Goal: Information Seeking & Learning: Learn about a topic

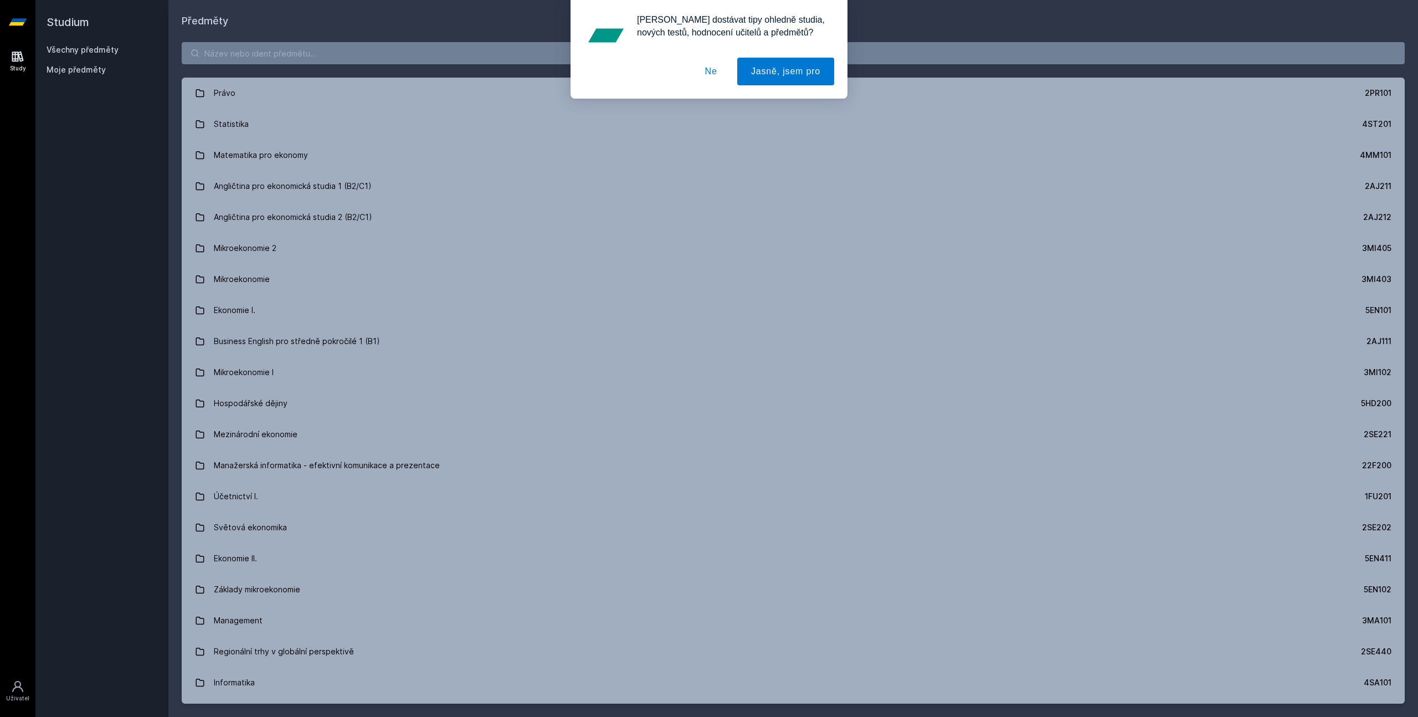
click at [298, 48] on div "[PERSON_NAME] dostávat tipy ohledně studia, nových testů, hodnocení učitelů a p…" at bounding box center [709, 49] width 1418 height 99
click at [703, 76] on button "Ne" at bounding box center [712, 72] width 40 height 28
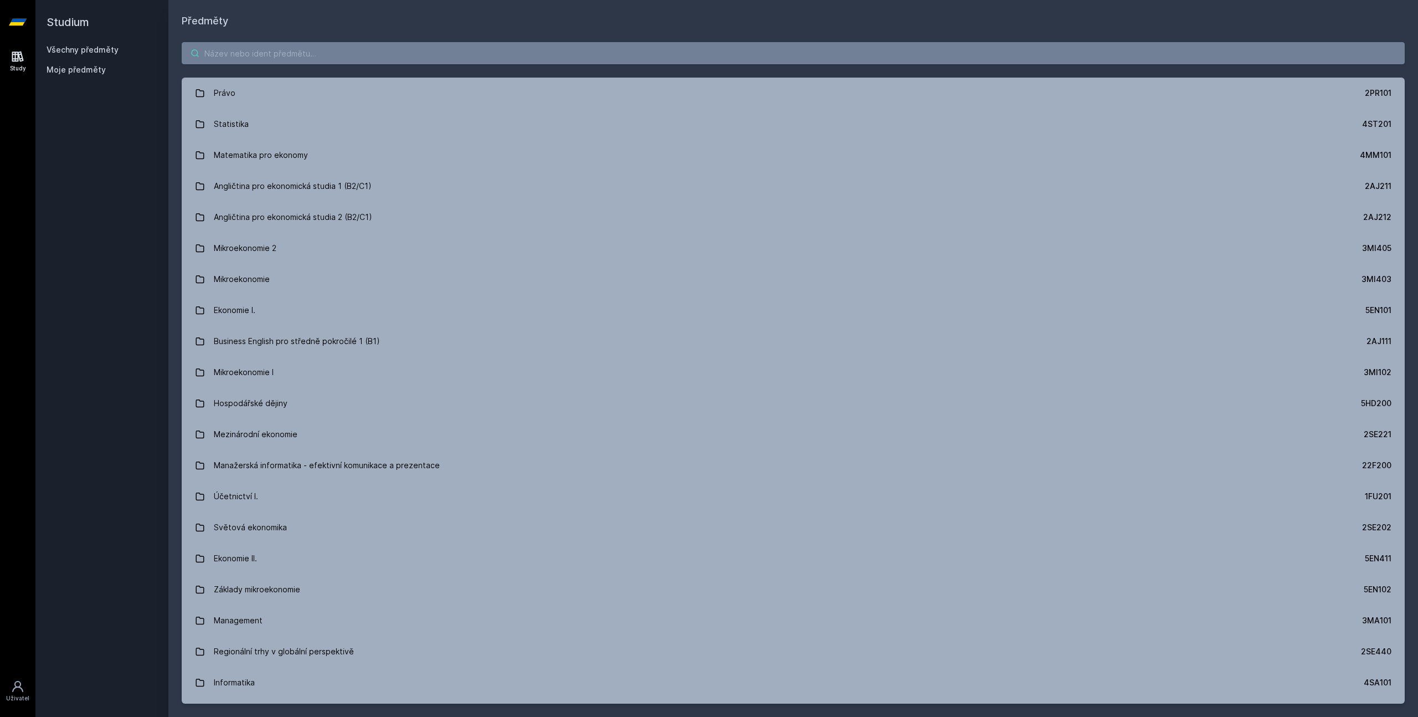
click at [463, 59] on input "search" at bounding box center [793, 53] width 1223 height 22
type input "z"
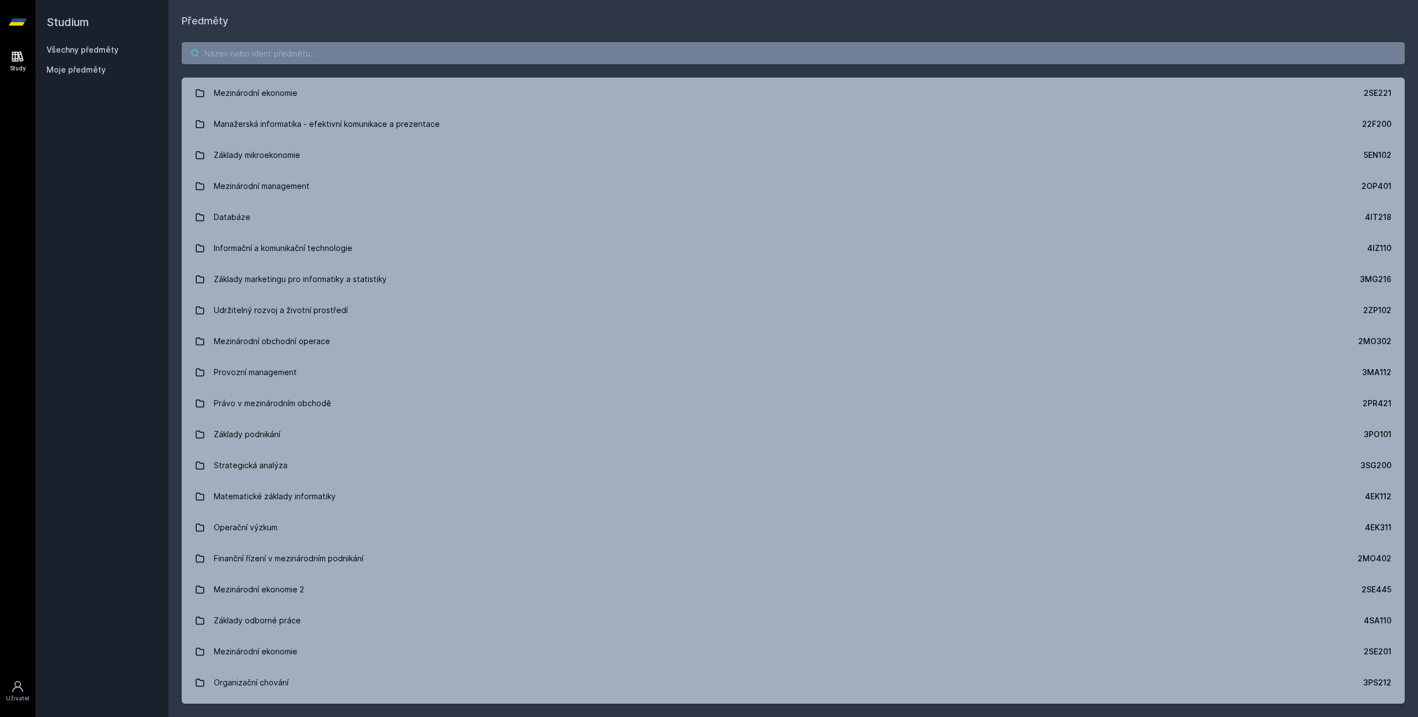
type input "ž"
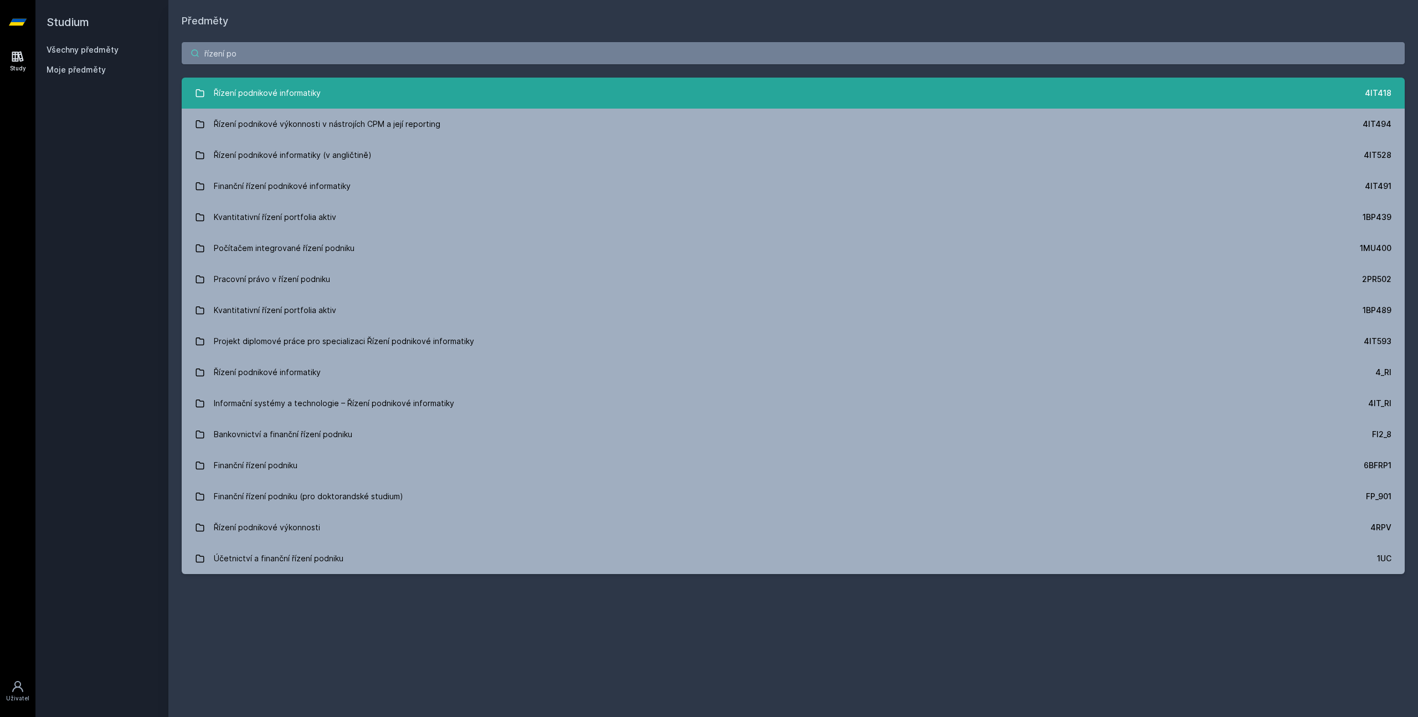
type input "řízení po"
click at [422, 104] on link "Řízení podnikové informatiky 4IT418" at bounding box center [793, 93] width 1223 height 31
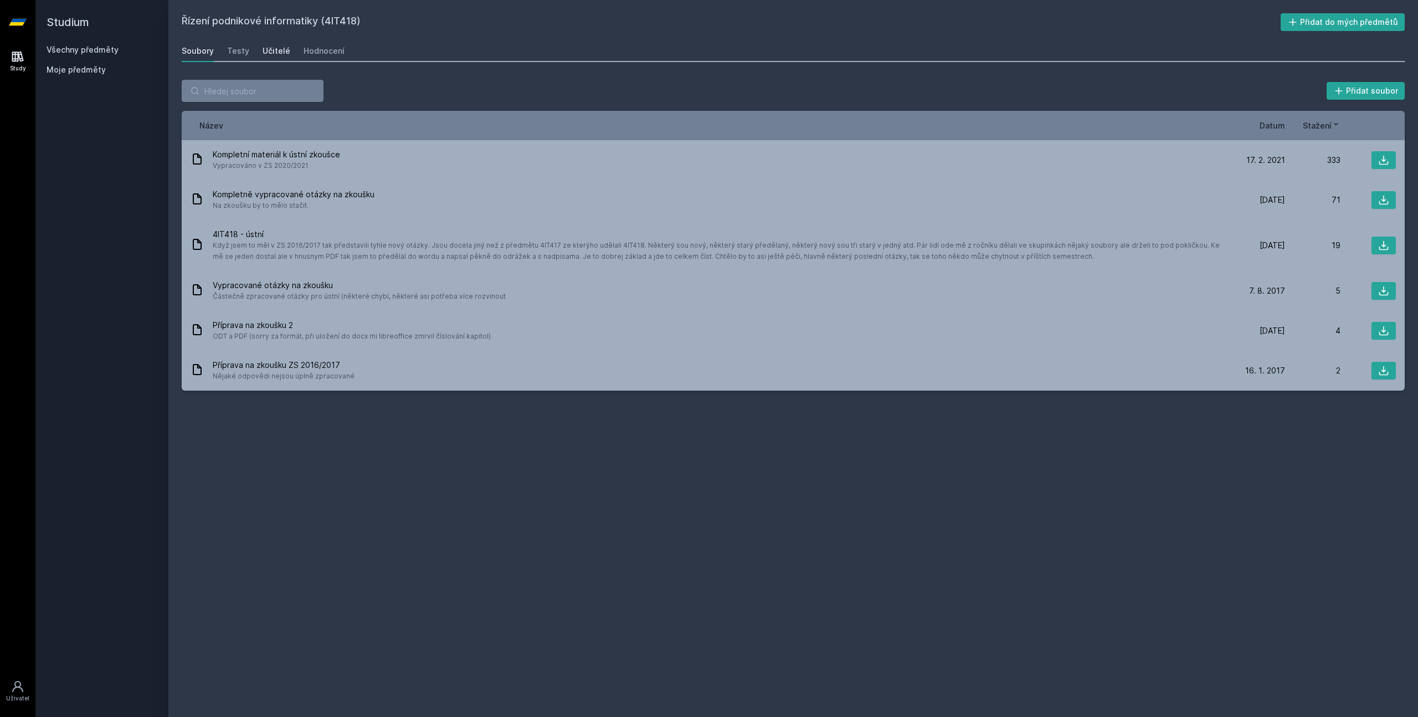
click at [283, 48] on div "Učitelé" at bounding box center [277, 50] width 28 height 11
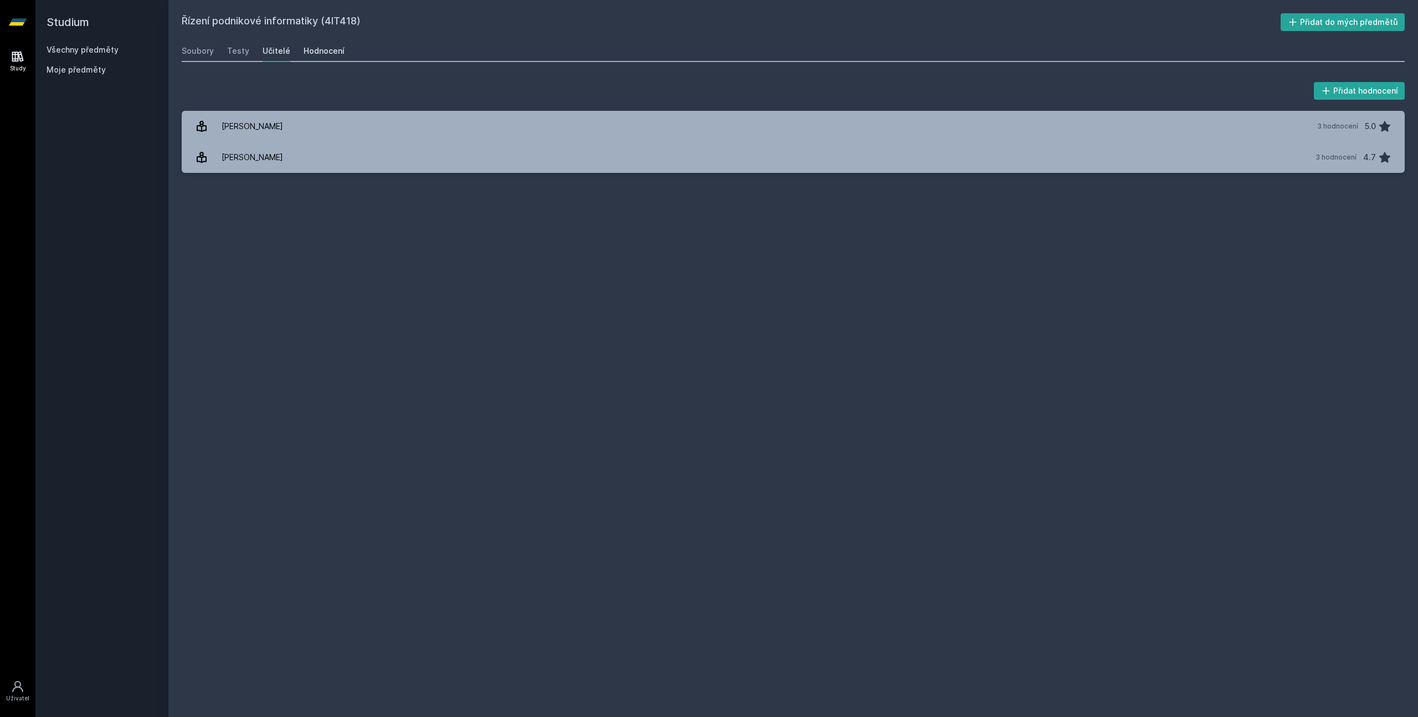
click at [330, 50] on div "Hodnocení" at bounding box center [324, 50] width 41 height 11
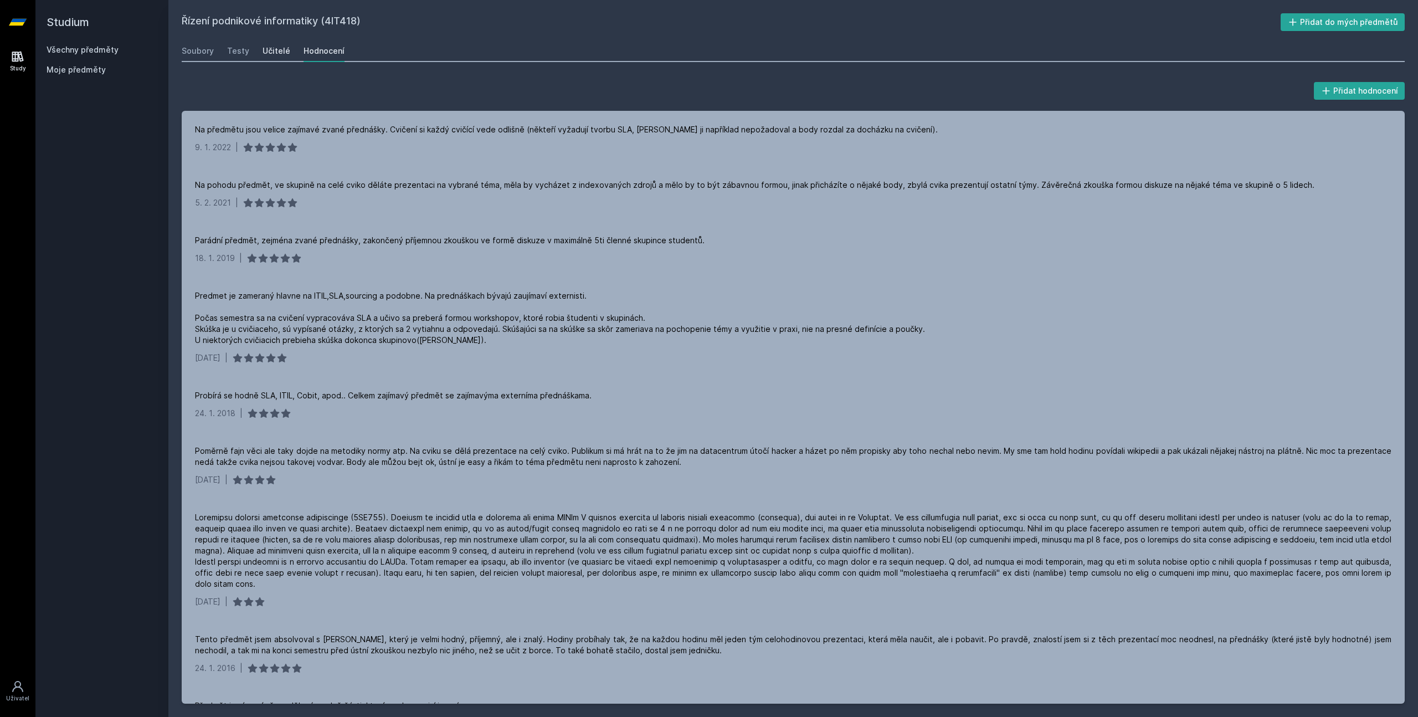
click at [273, 52] on div "Učitelé" at bounding box center [277, 50] width 28 height 11
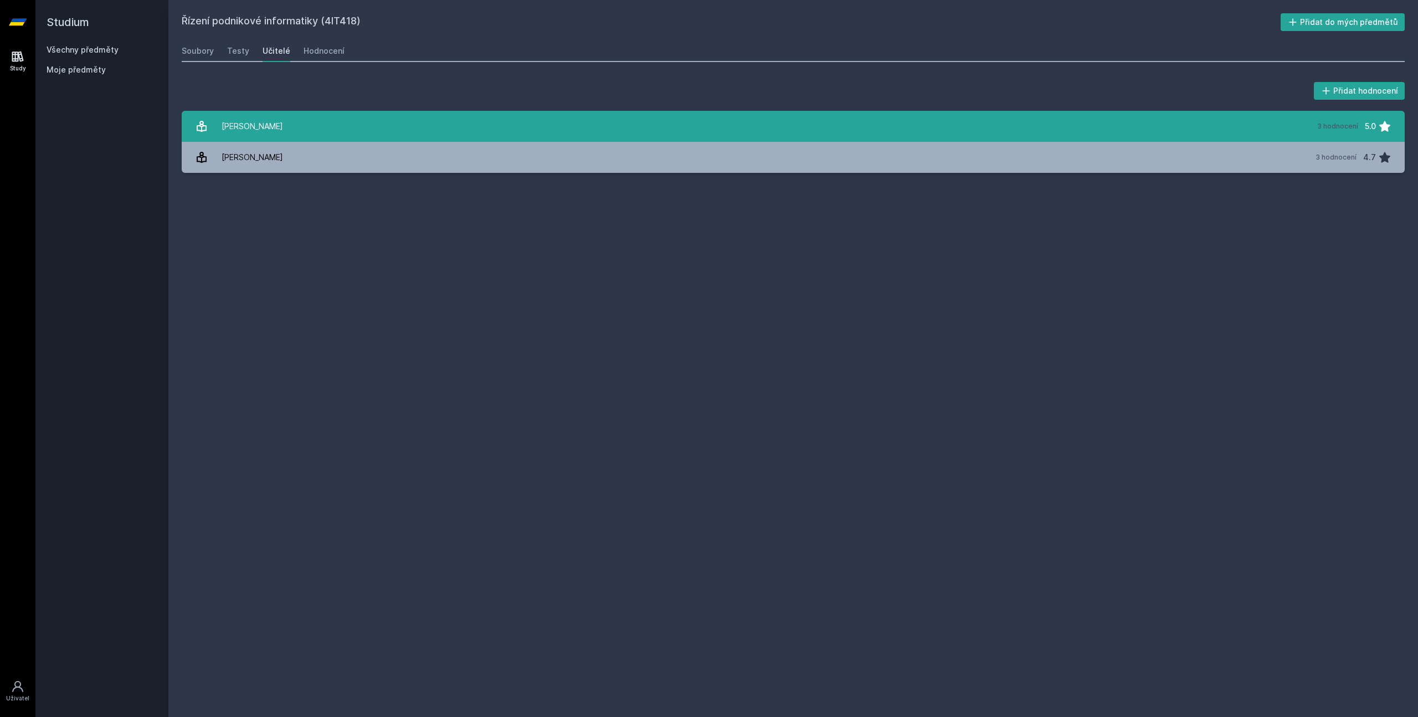
click at [271, 130] on div "[PERSON_NAME]" at bounding box center [253, 126] width 62 height 22
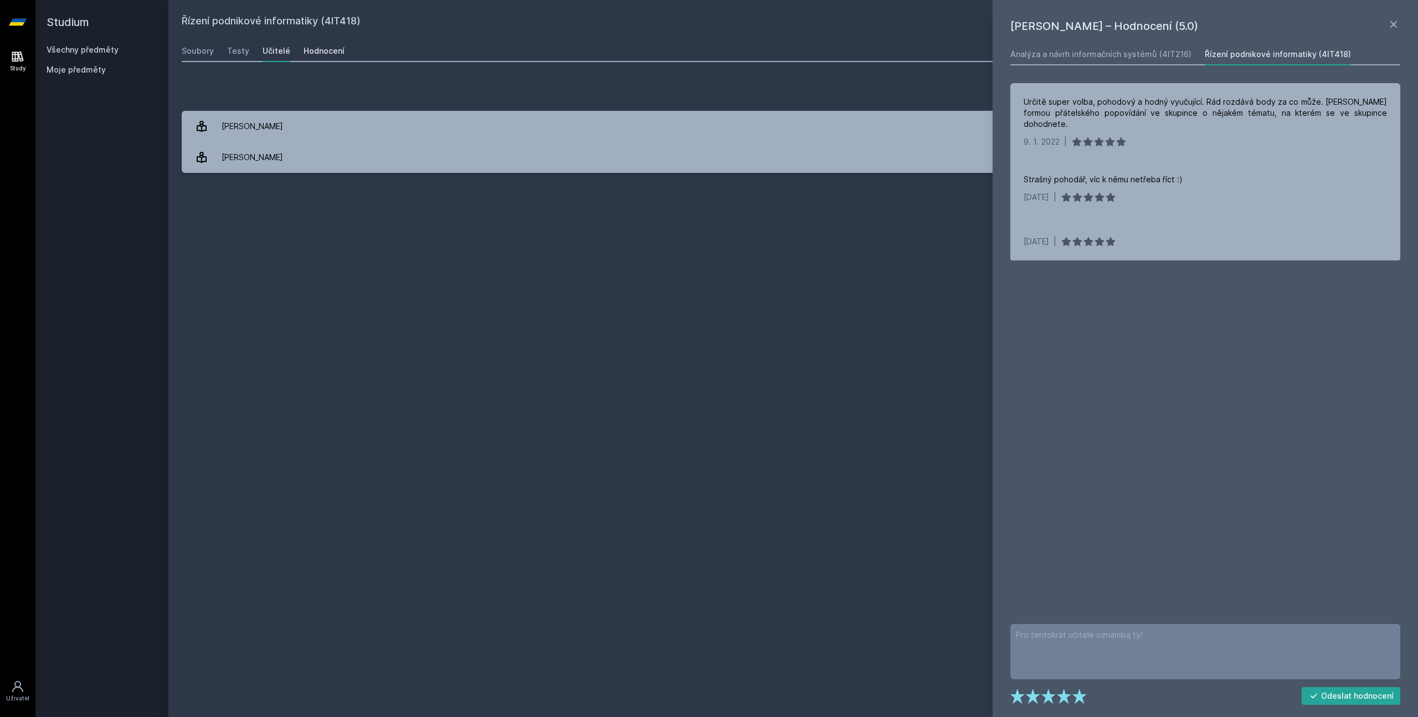
click at [325, 53] on div "Hodnocení" at bounding box center [324, 50] width 41 height 11
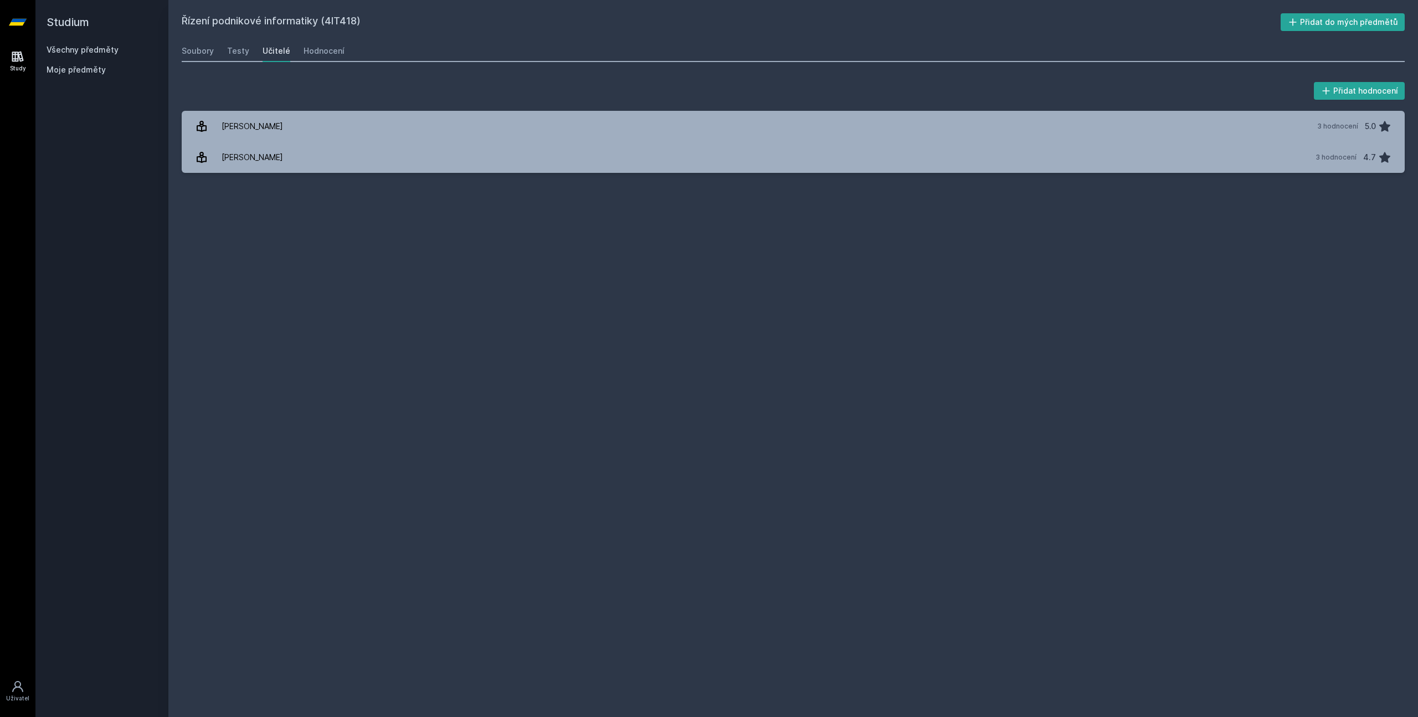
click at [72, 51] on link "Všechny předměty" at bounding box center [83, 49] width 72 height 9
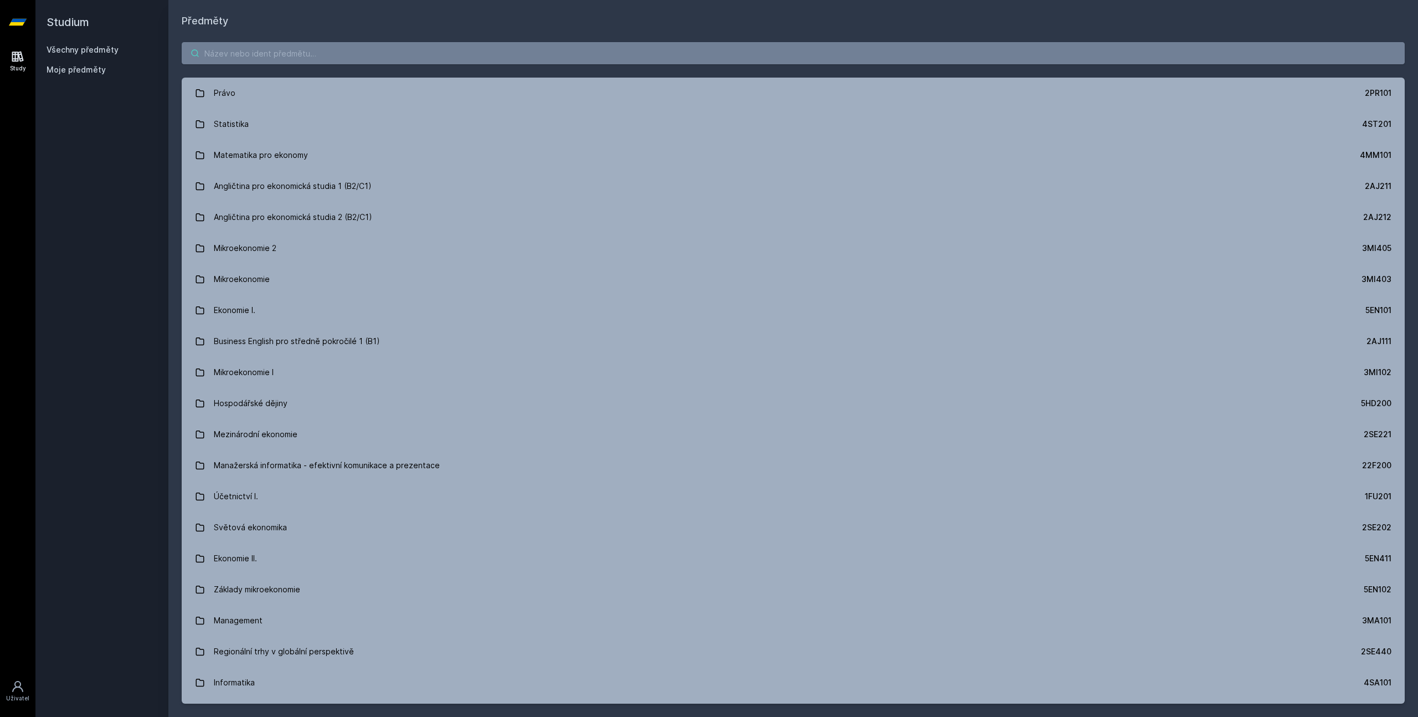
click at [294, 47] on input "search" at bounding box center [793, 53] width 1223 height 22
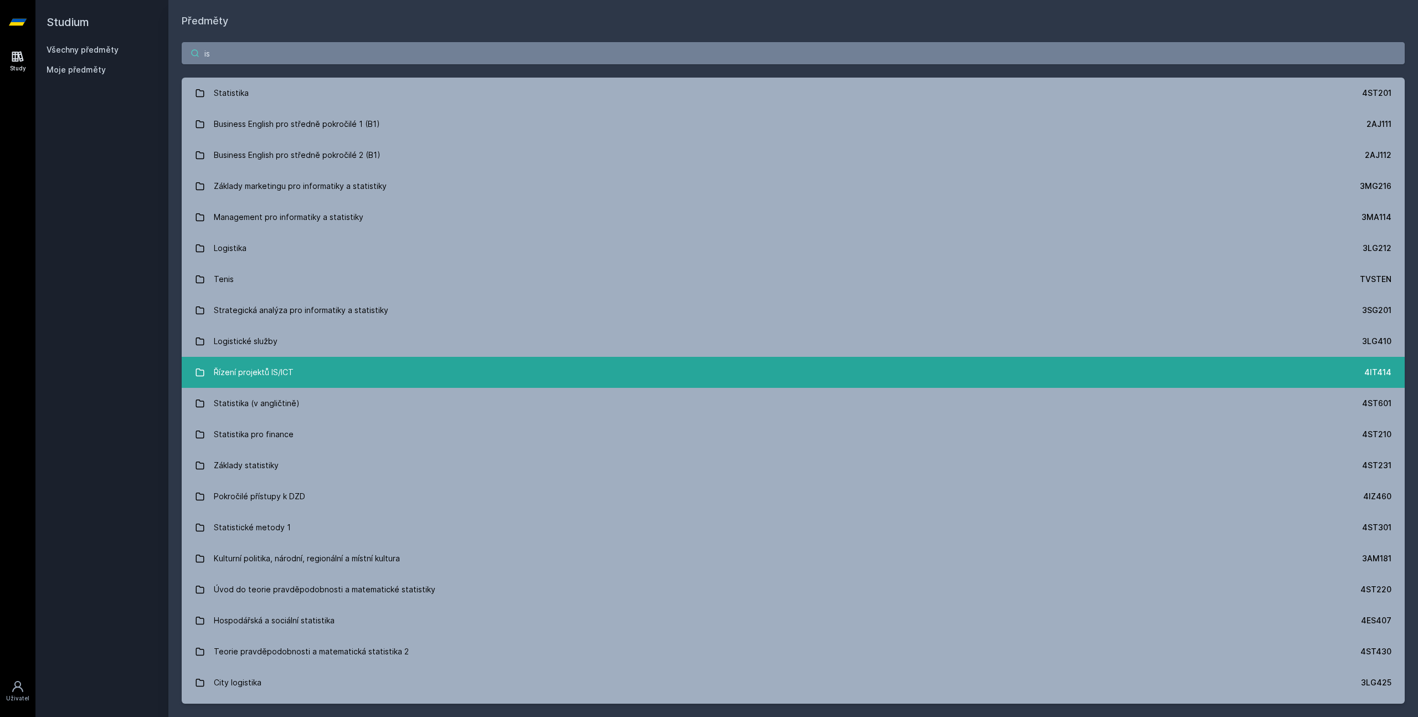
type input "is"
click at [351, 368] on link "Řízení projektů IS/ICT 4IT414" at bounding box center [793, 372] width 1223 height 31
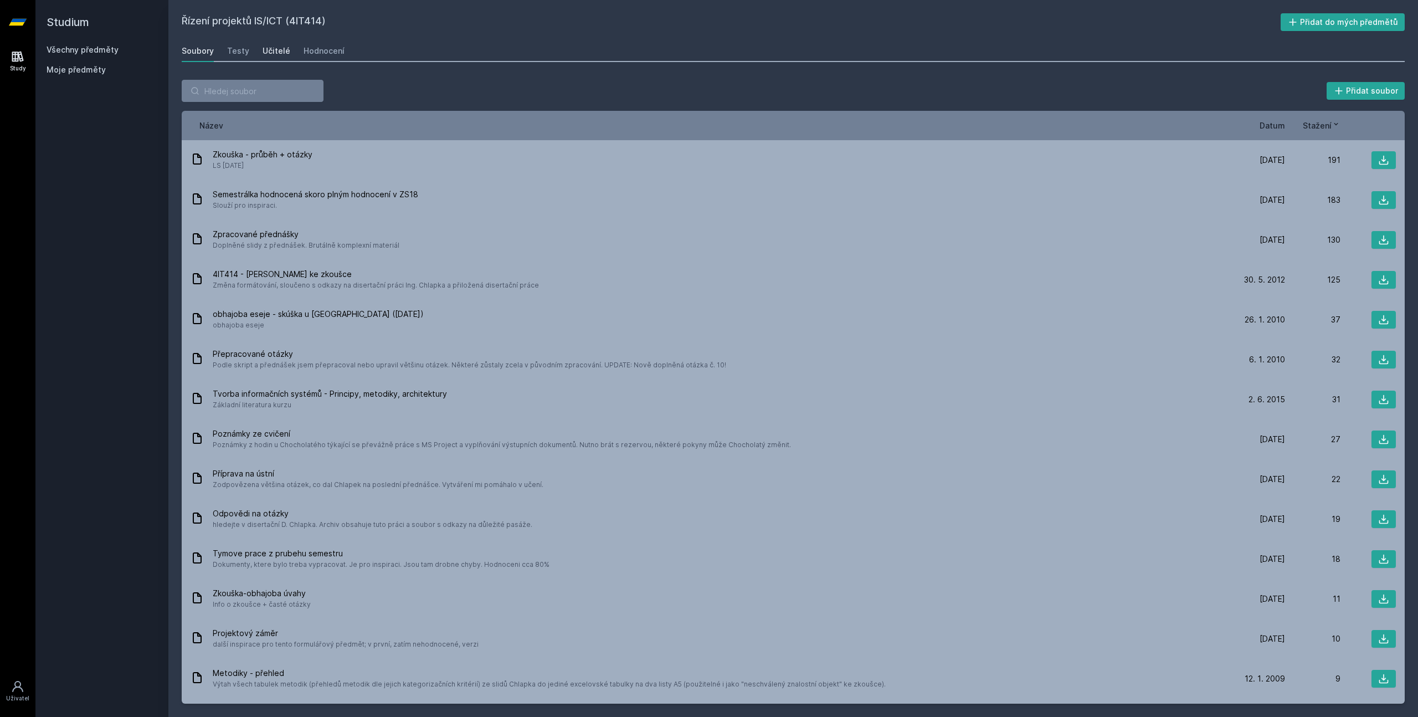
click at [275, 52] on div "Učitelé" at bounding box center [277, 50] width 28 height 11
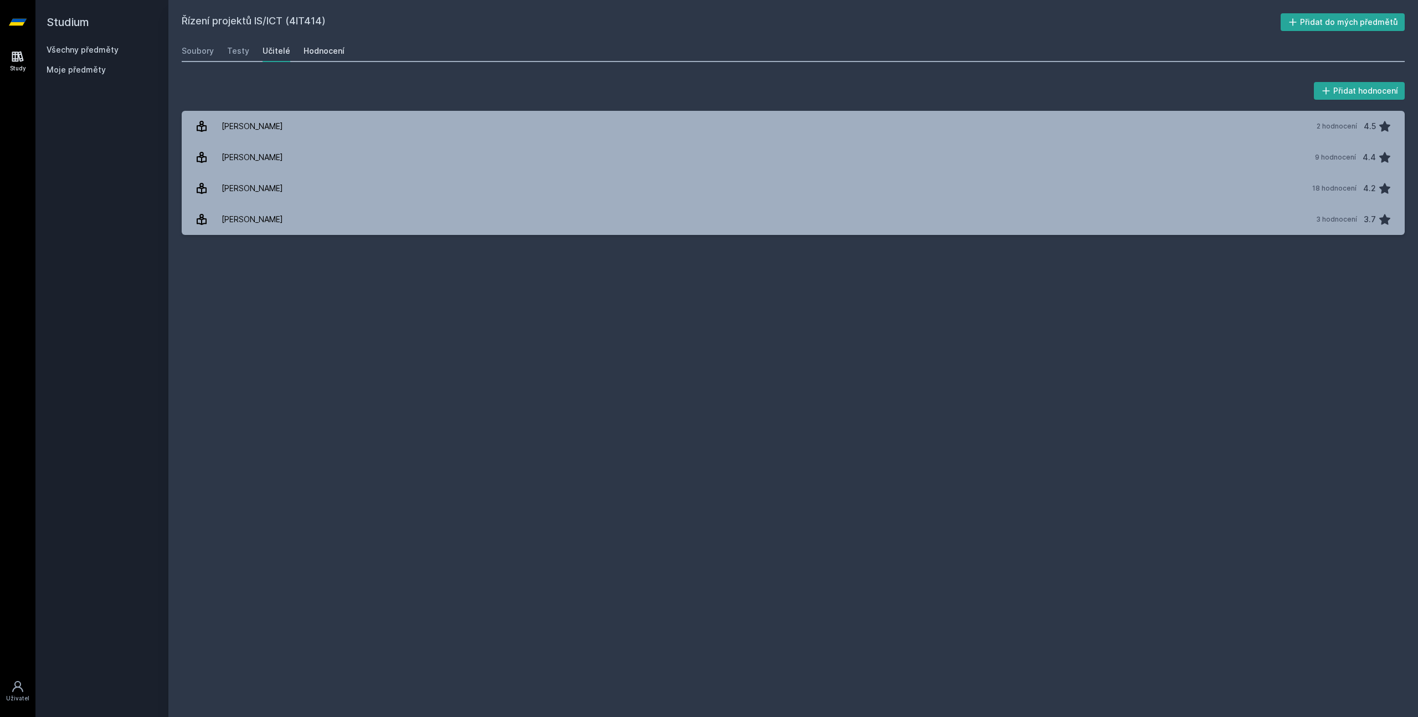
click at [315, 53] on div "Hodnocení" at bounding box center [324, 50] width 41 height 11
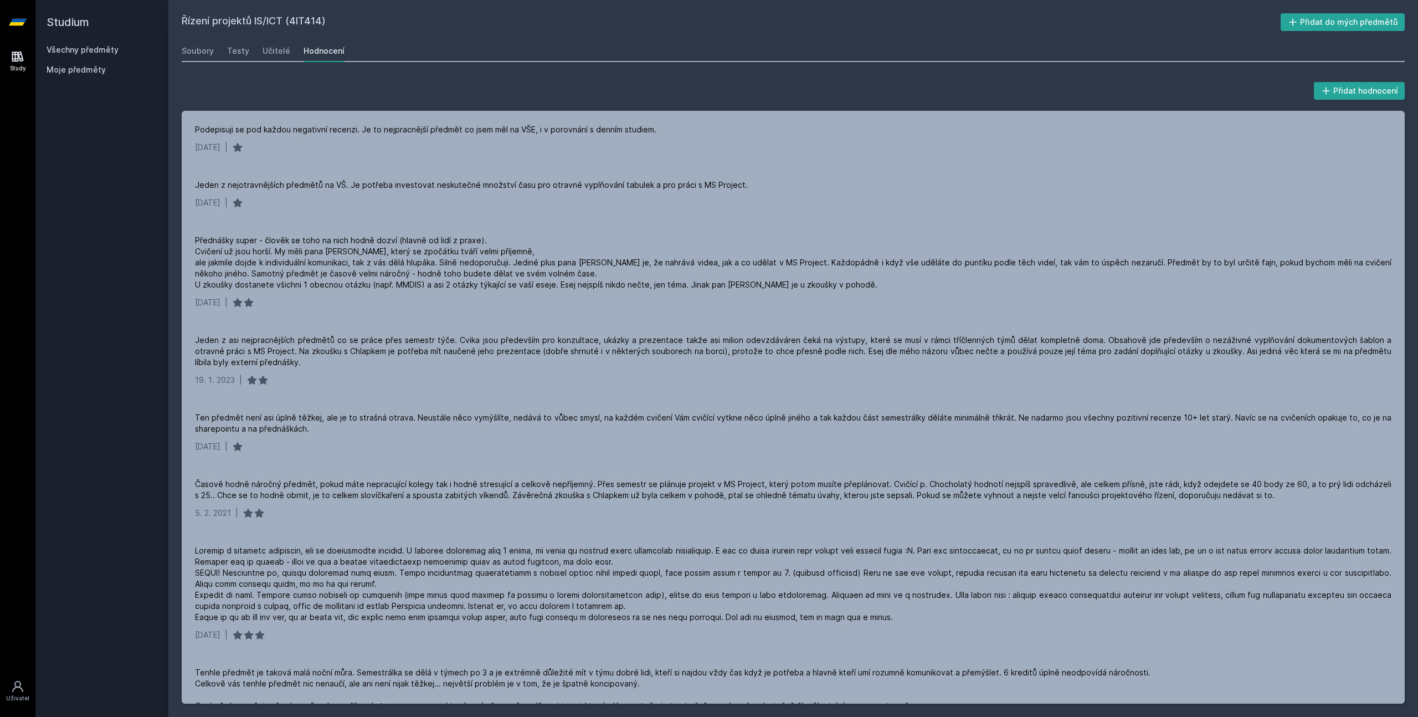
click at [66, 44] on h2 "Studium" at bounding box center [102, 22] width 111 height 44
click at [68, 47] on link "Všechny předměty" at bounding box center [83, 49] width 72 height 9
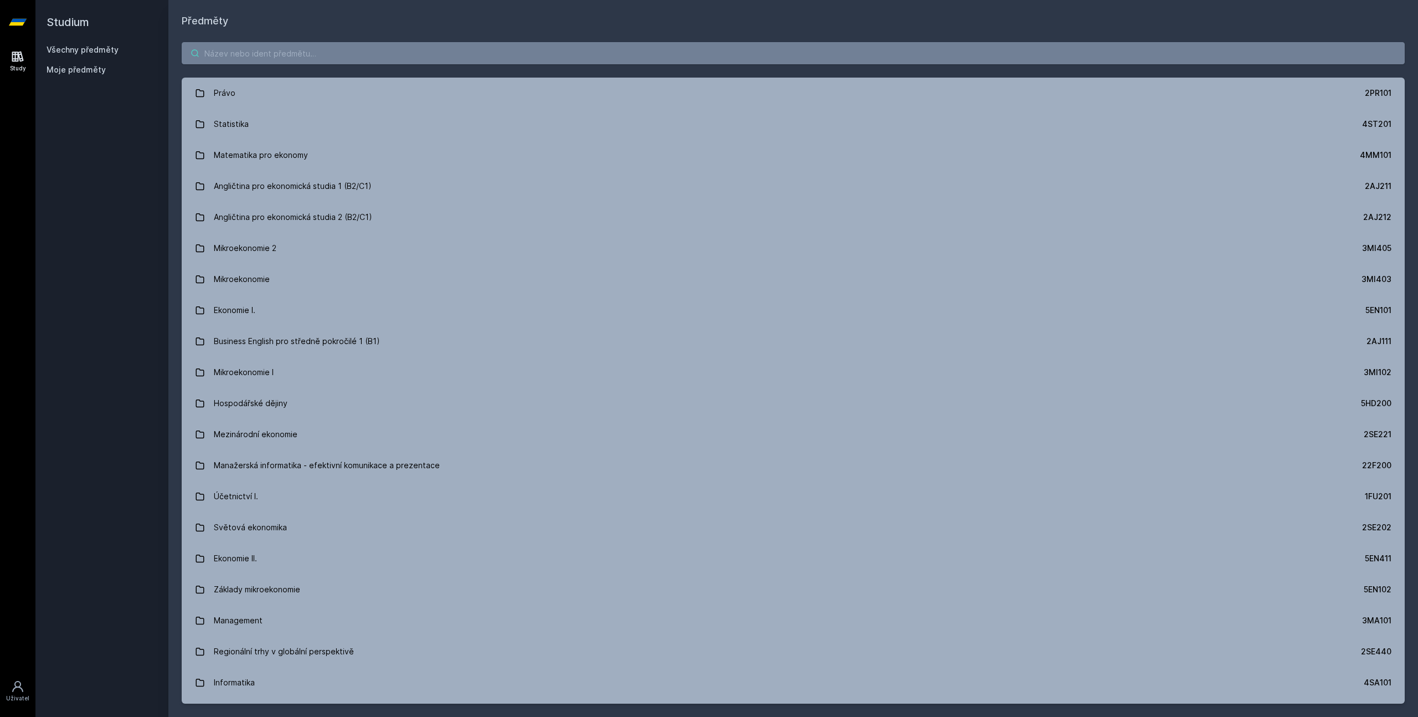
click at [277, 49] on input "search" at bounding box center [793, 53] width 1223 height 22
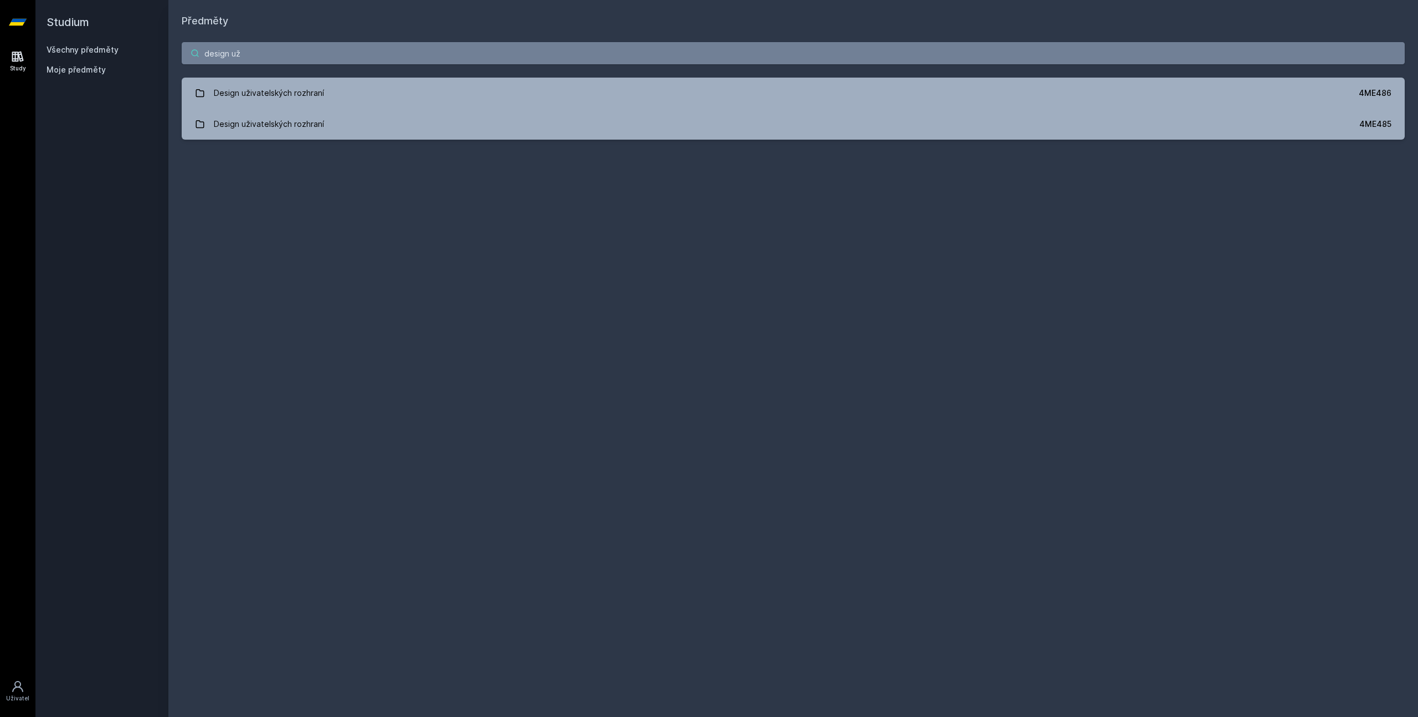
type input "design už"
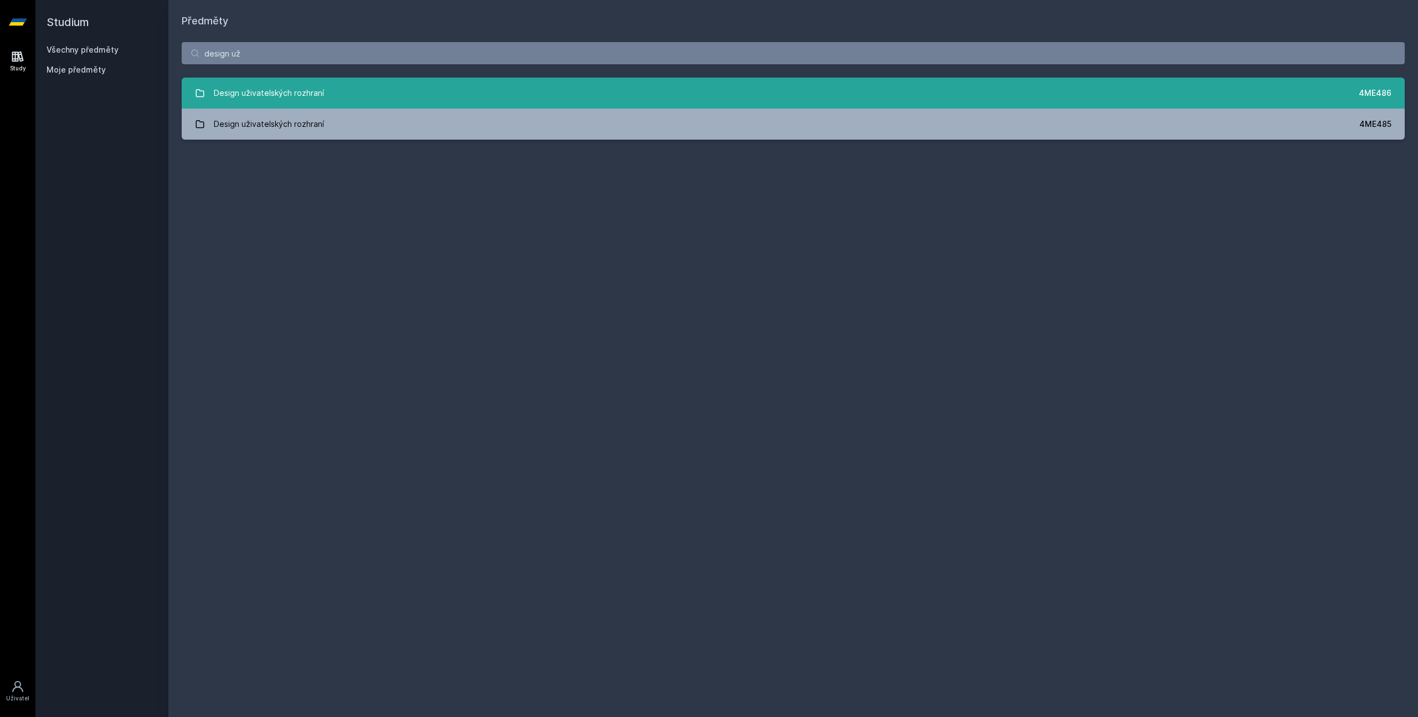
click at [371, 104] on link "Design uživatelských rozhraní 4ME486" at bounding box center [793, 93] width 1223 height 31
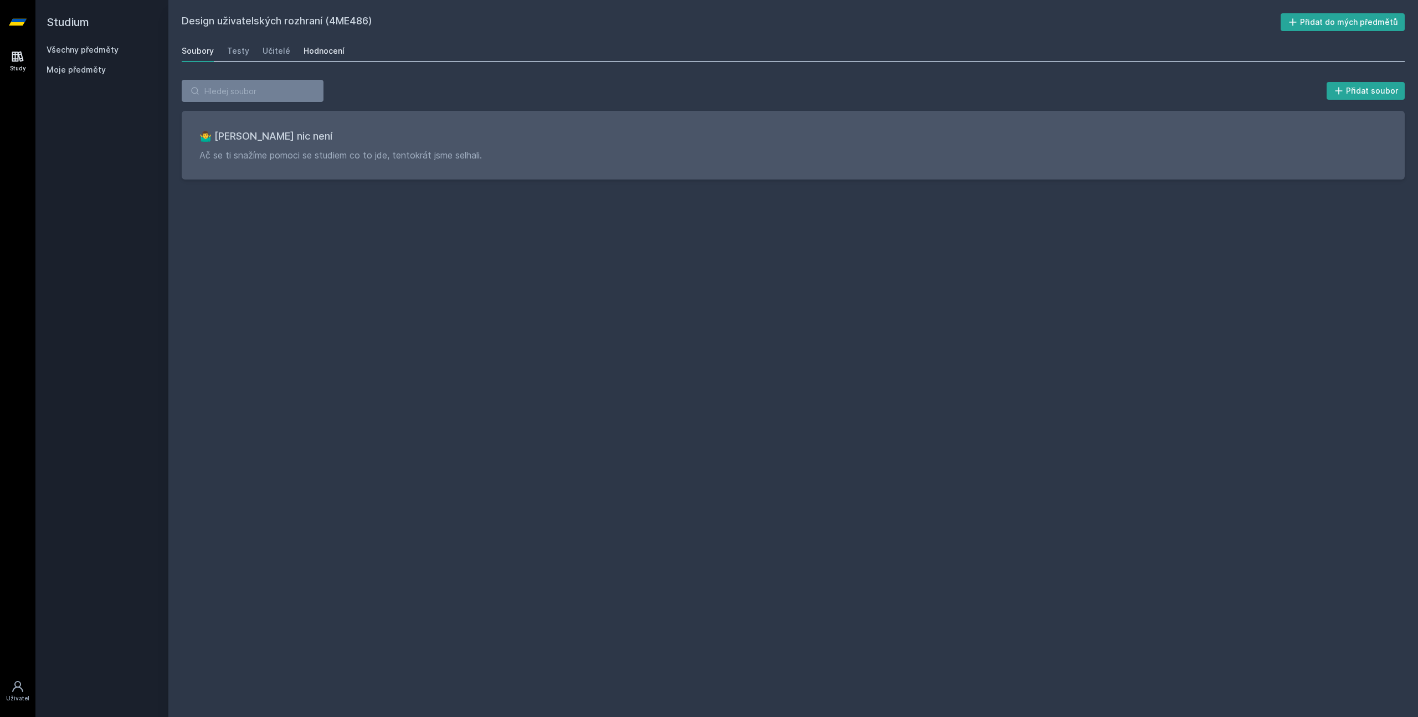
click at [332, 55] on div "Hodnocení" at bounding box center [324, 50] width 41 height 11
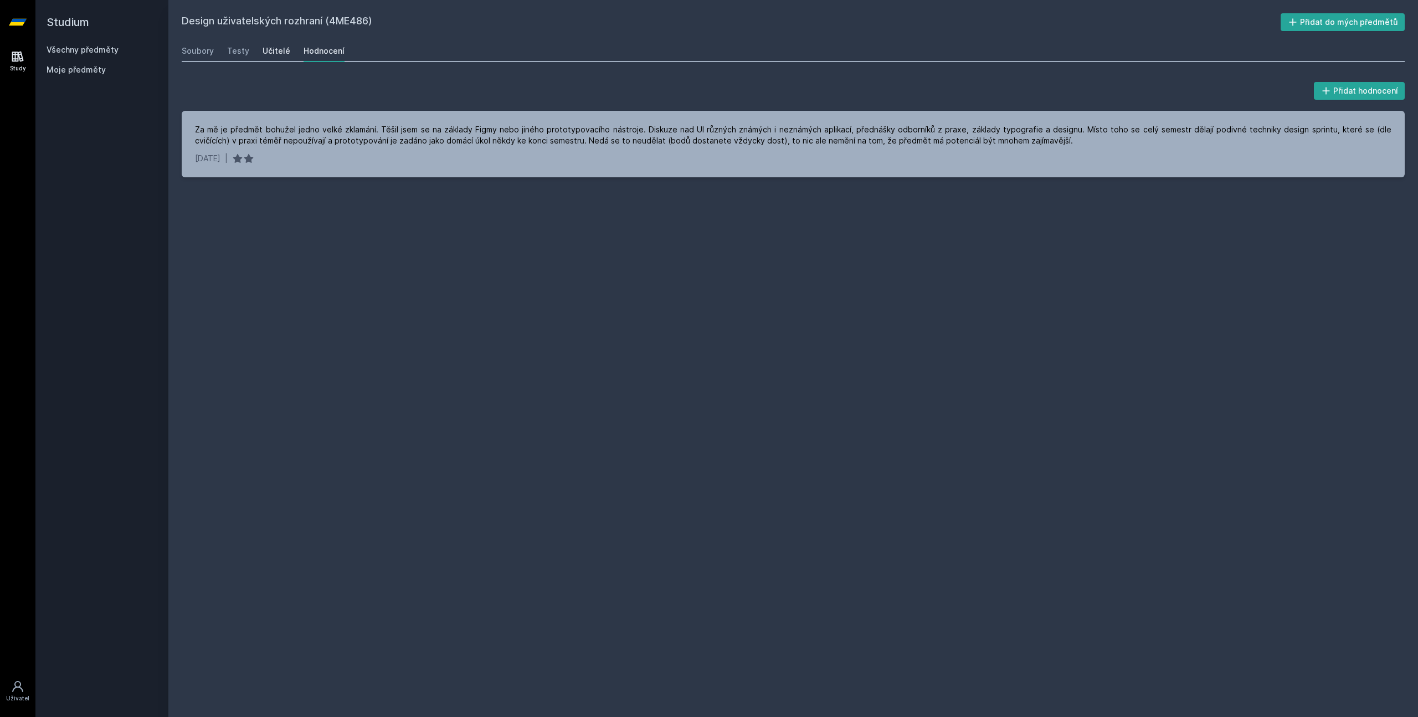
click at [268, 54] on div "Učitelé" at bounding box center [277, 50] width 28 height 11
